Goal: Transaction & Acquisition: Purchase product/service

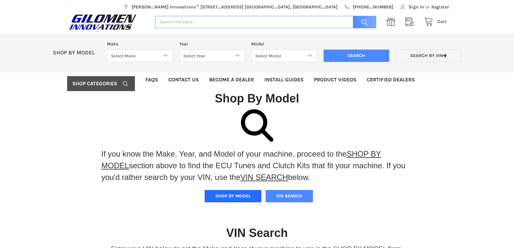
click at [230, 194] on button "SHOP BY MODEL" at bounding box center [233, 196] width 57 height 12
click at [232, 196] on button "SHOP BY MODEL" at bounding box center [233, 196] width 57 height 12
click at [168, 53] on select "Select Make Bobcat UTV Gravely UTV ACE 900 RANGER 570 Ranger 700 / 800 RANGER 9…" at bounding box center [140, 56] width 66 height 13
select select "606"
click at [107, 50] on select "Select Make Bobcat UTV Gravely UTV ACE 900 RANGER 570 Ranger 700 / 800 RANGER 9…" at bounding box center [140, 56] width 66 height 13
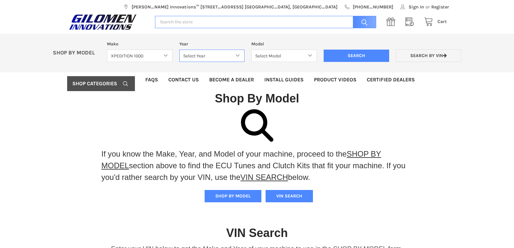
click at [239, 54] on select "Select Year [DATE] 2025 2026" at bounding box center [212, 56] width 66 height 13
select select "607"
click at [179, 50] on select "Select Year [DATE] 2025 2026" at bounding box center [212, 56] width 66 height 13
click at [310, 54] on select "Select Model XPEDITION 1000 2 AND 5 PASSENGER MODELS XPEDITION 1000 NORTHSTAR 2…" at bounding box center [284, 56] width 66 height 13
select select "608"
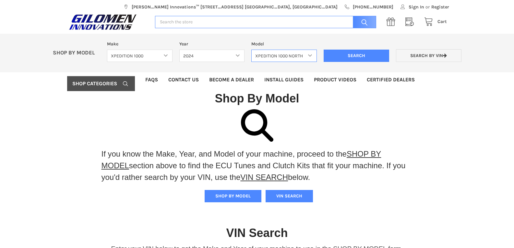
click at [251, 50] on select "Select Model XPEDITION 1000 2 AND 5 PASSENGER MODELS XPEDITION 1000 NORTHSTAR 2…" at bounding box center [284, 56] width 66 height 13
click at [338, 58] on input "Search" at bounding box center [357, 56] width 66 height 12
